Goal: Information Seeking & Learning: Understand process/instructions

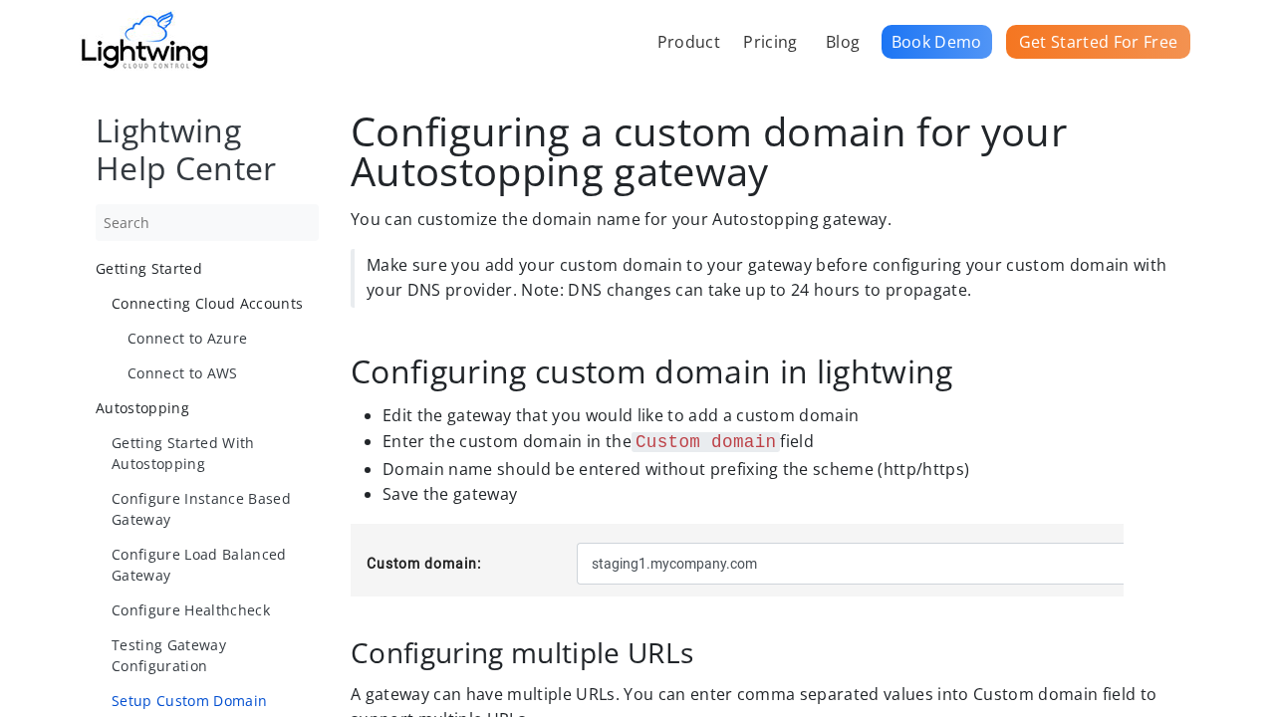
scroll to position [1401, 0]
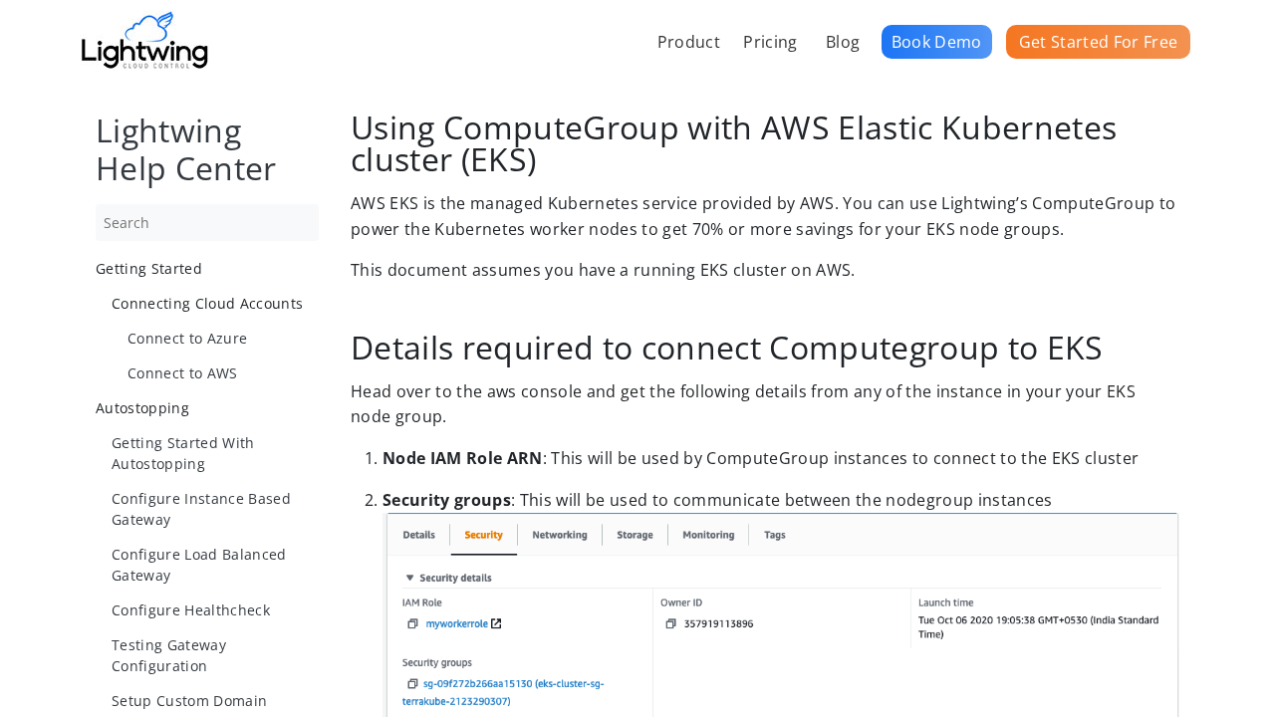
scroll to position [2924, 0]
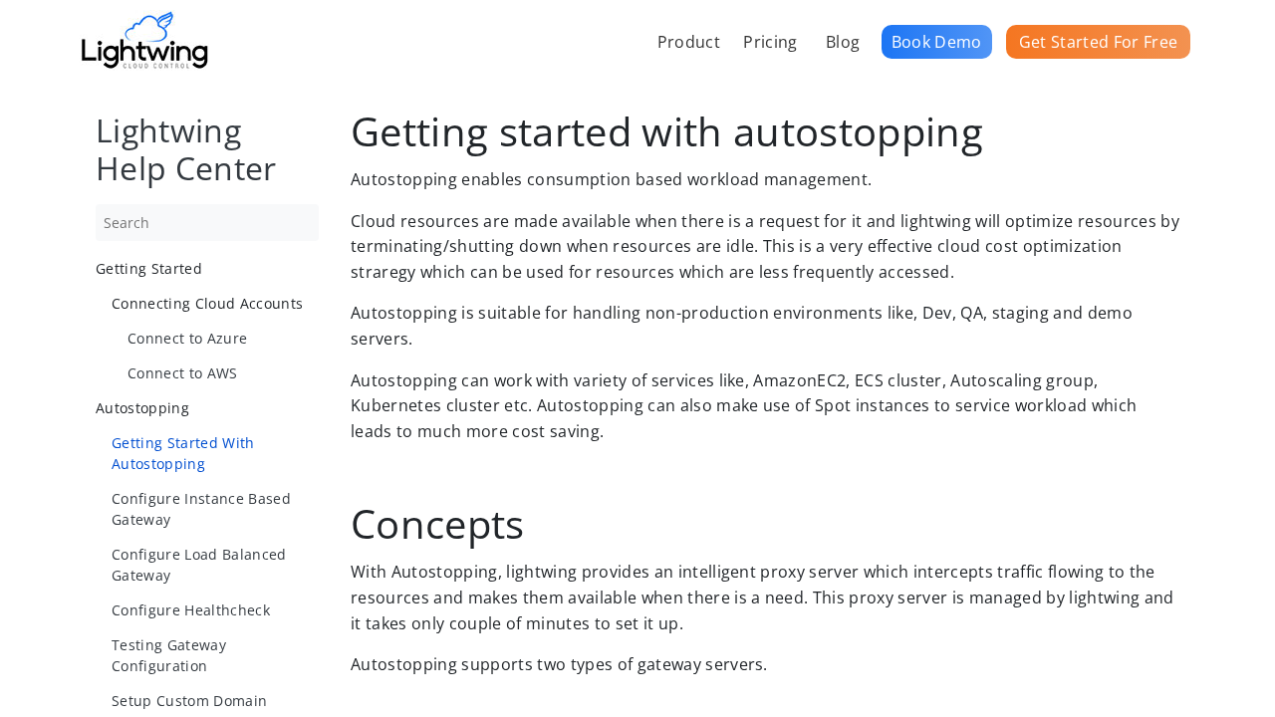
scroll to position [1402, 0]
